Goal: Information Seeking & Learning: Learn about a topic

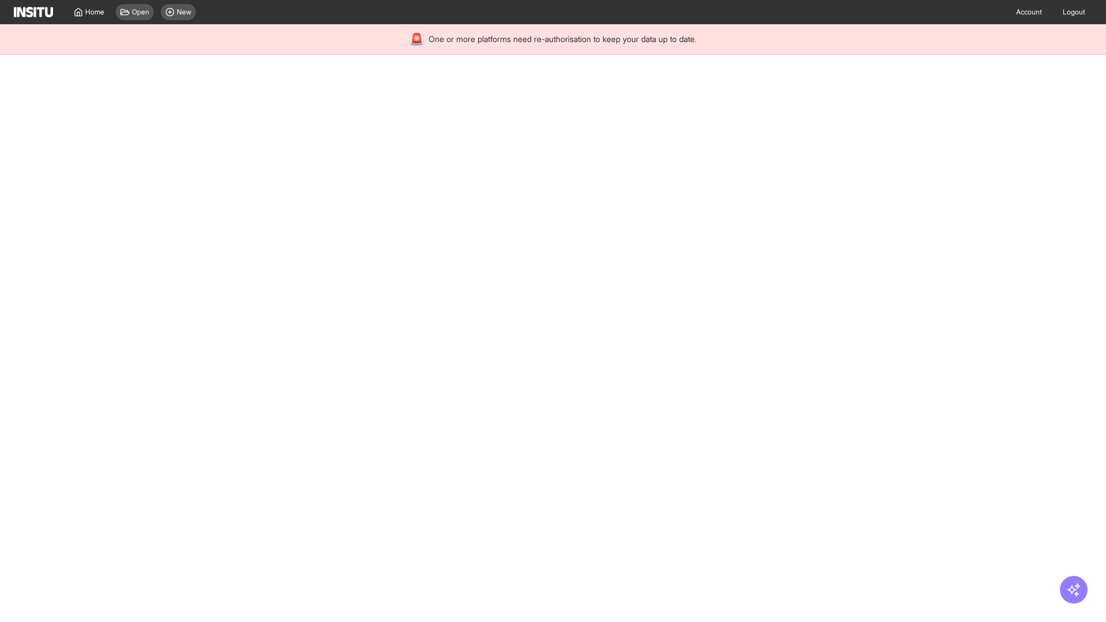
select select "**"
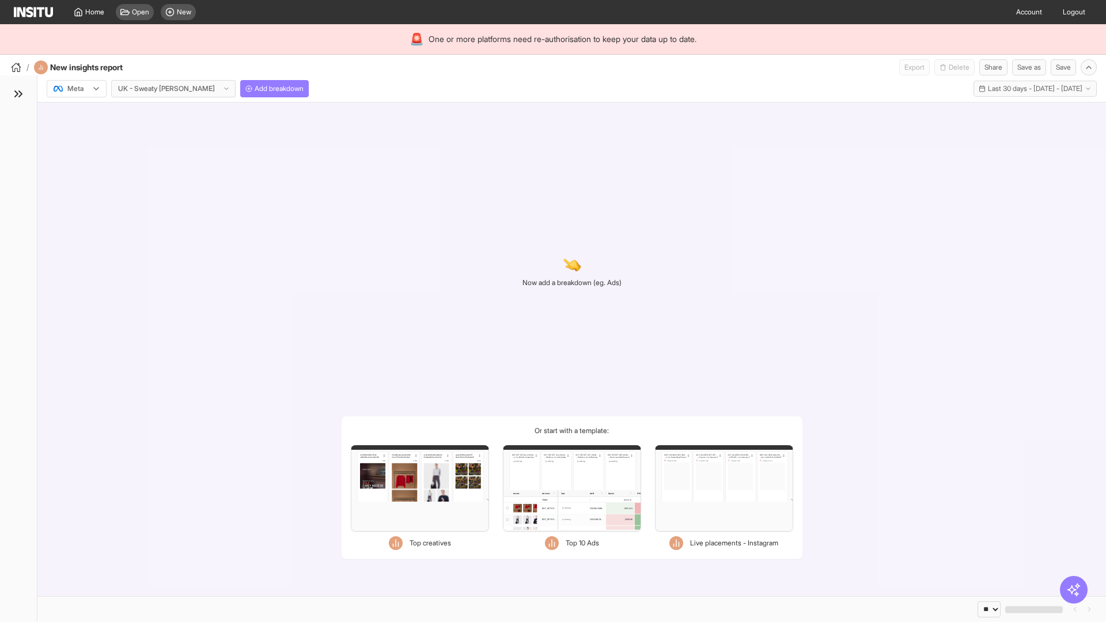
click at [77, 89] on div at bounding box center [68, 89] width 32 height 12
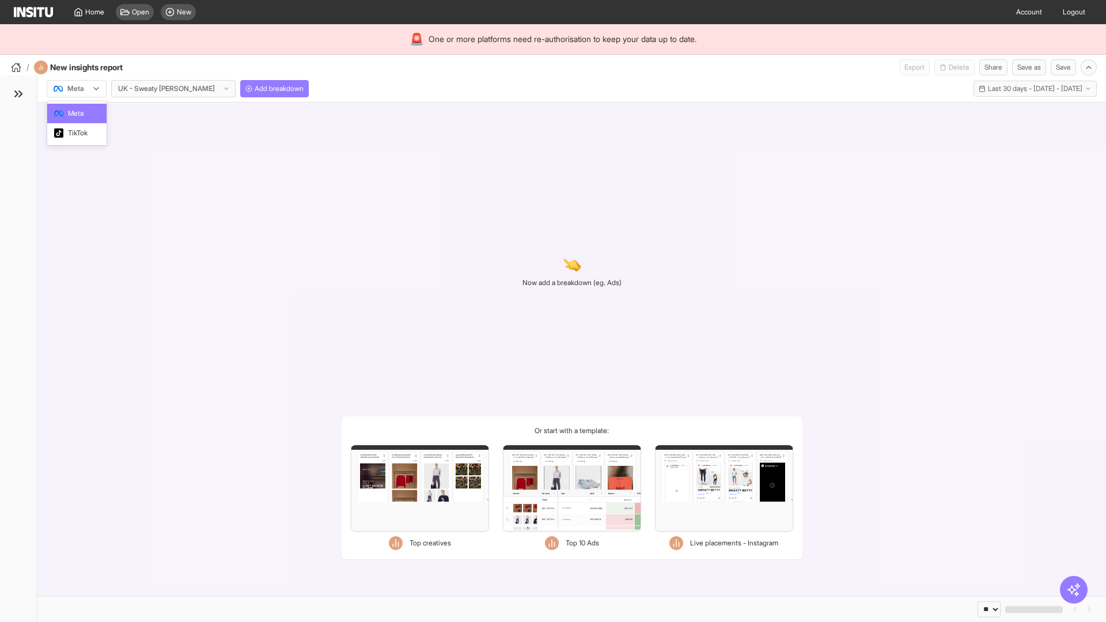
click at [79, 133] on span "TikTok" at bounding box center [78, 133] width 20 height 10
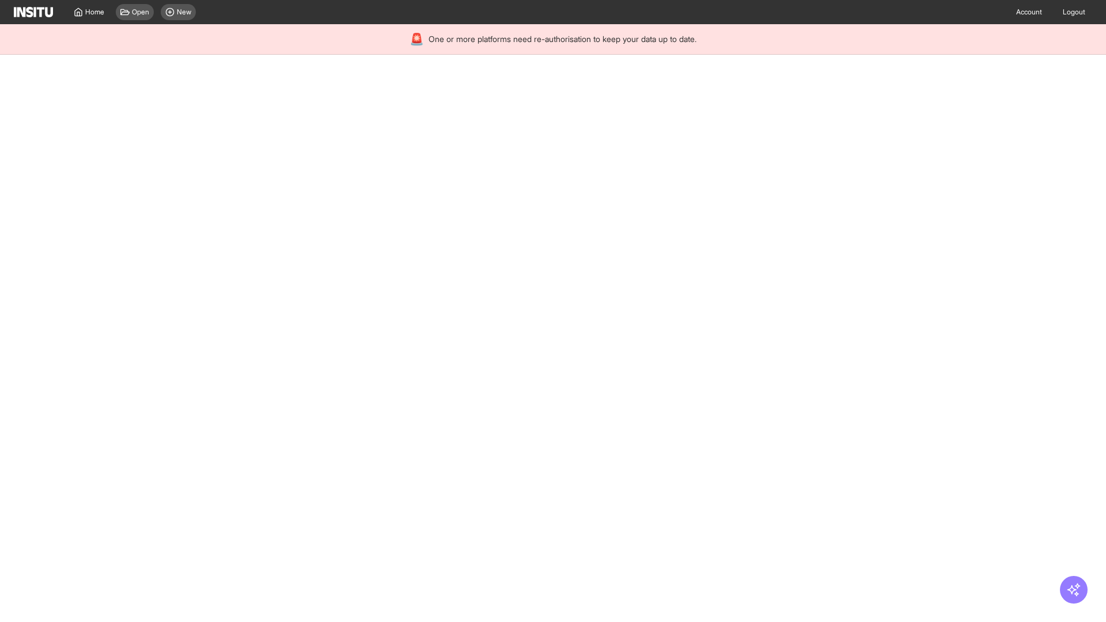
select select "**"
